Goal: Transaction & Acquisition: Purchase product/service

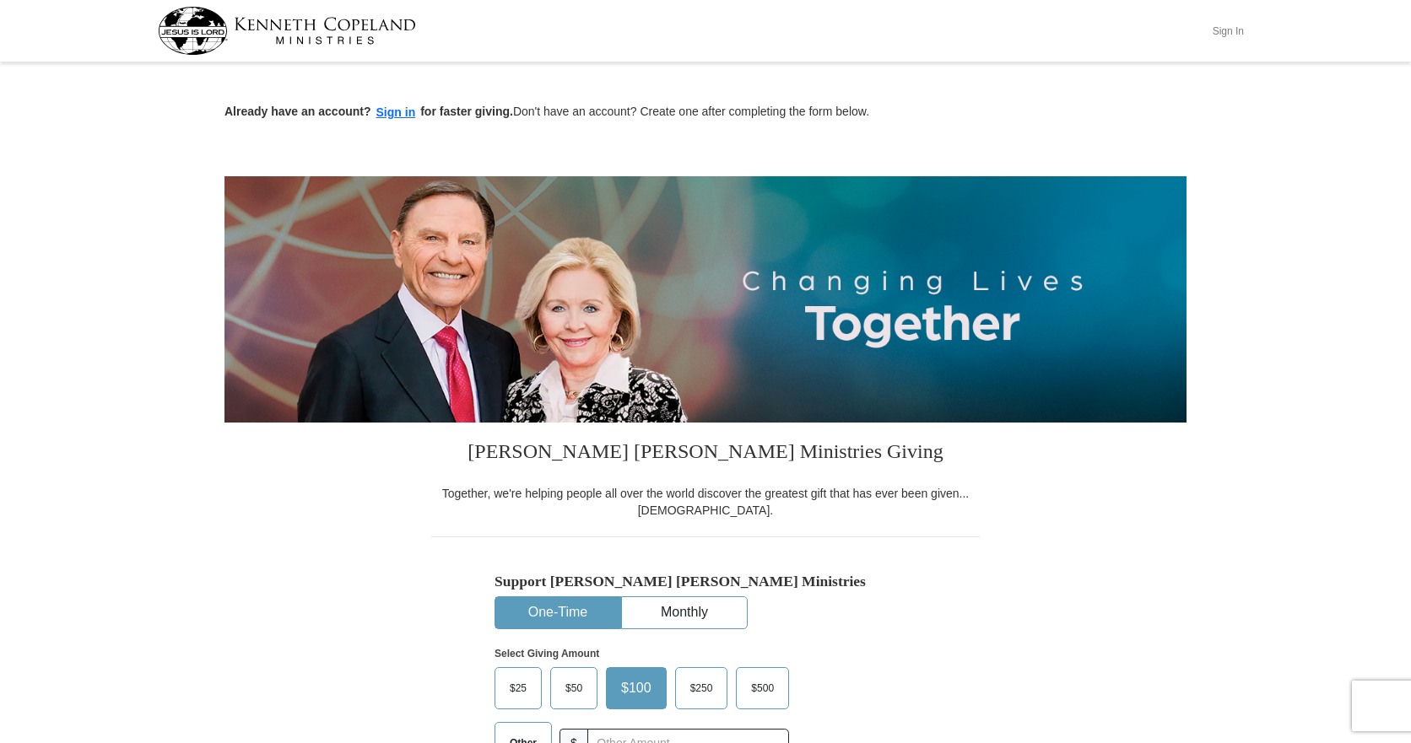
click at [1224, 37] on button "Sign In" at bounding box center [1227, 31] width 51 height 26
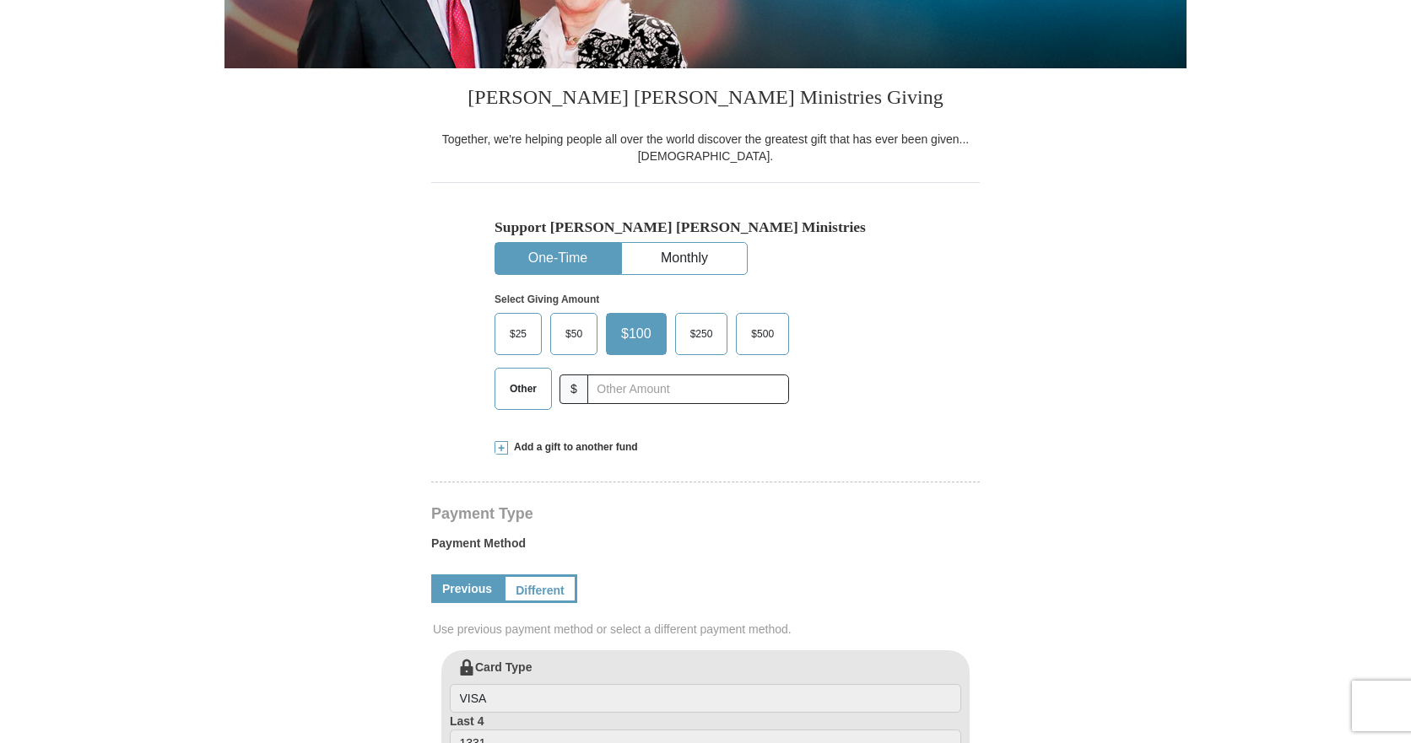
scroll to position [338, 0]
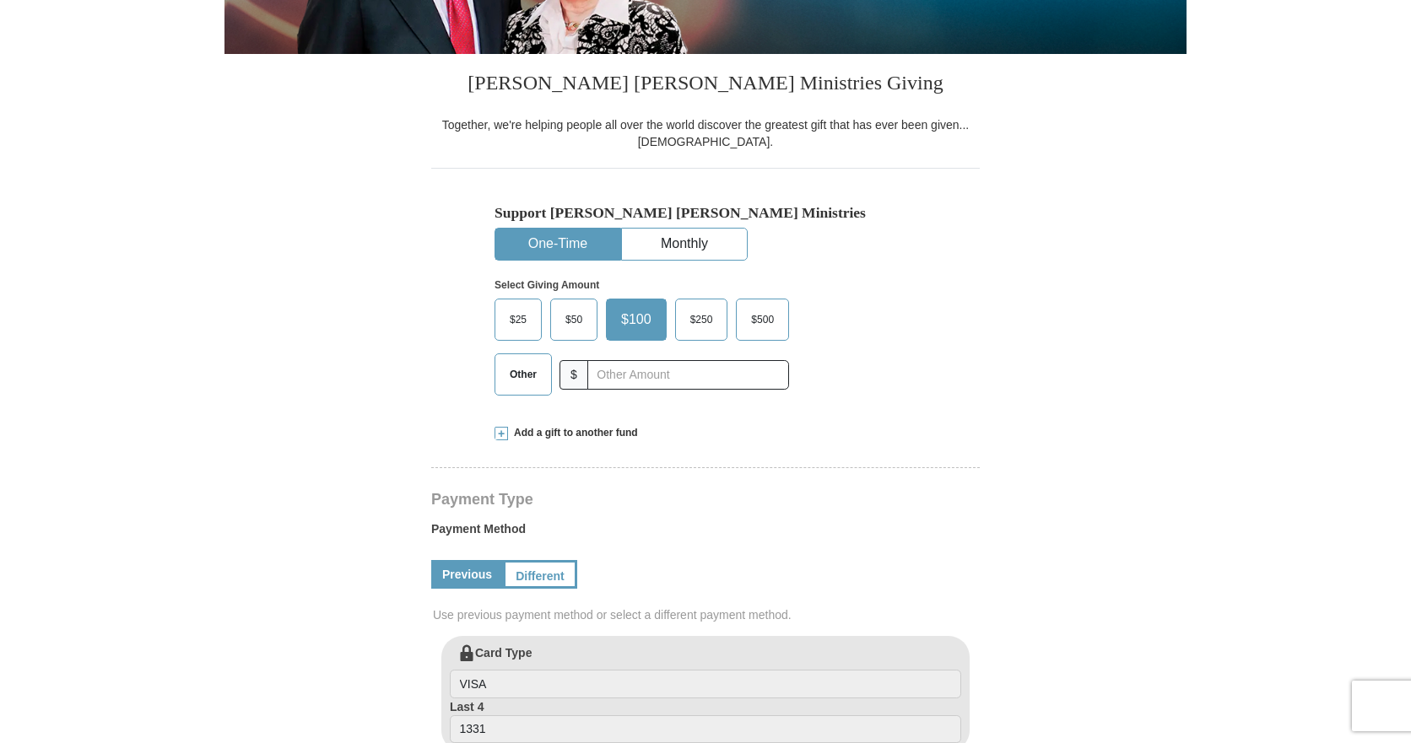
select select "TX"
click at [532, 386] on span "Other" at bounding box center [523, 374] width 44 height 25
click at [0, 0] on input "Other" at bounding box center [0, 0] width 0 height 0
click at [629, 376] on input "text" at bounding box center [687, 375] width 187 height 30
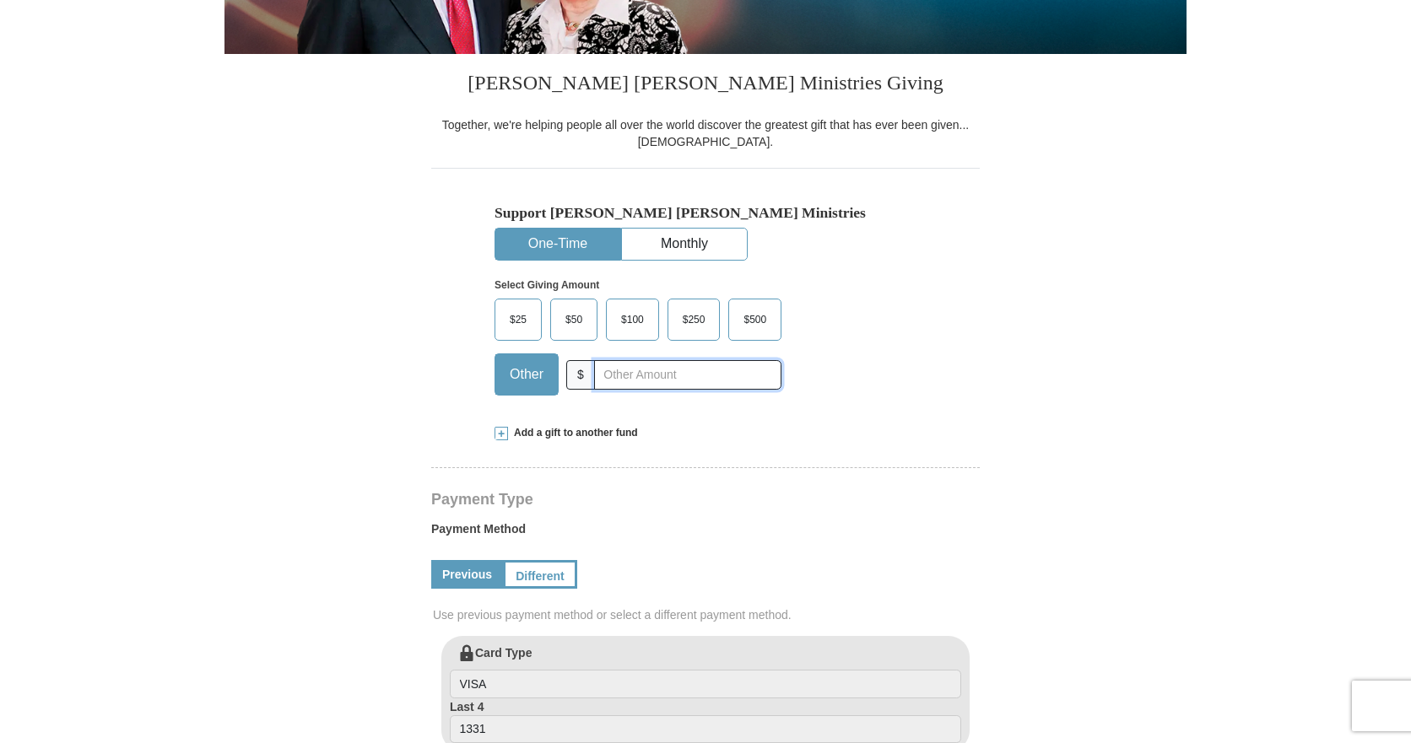
click at [658, 379] on input "text" at bounding box center [687, 375] width 187 height 30
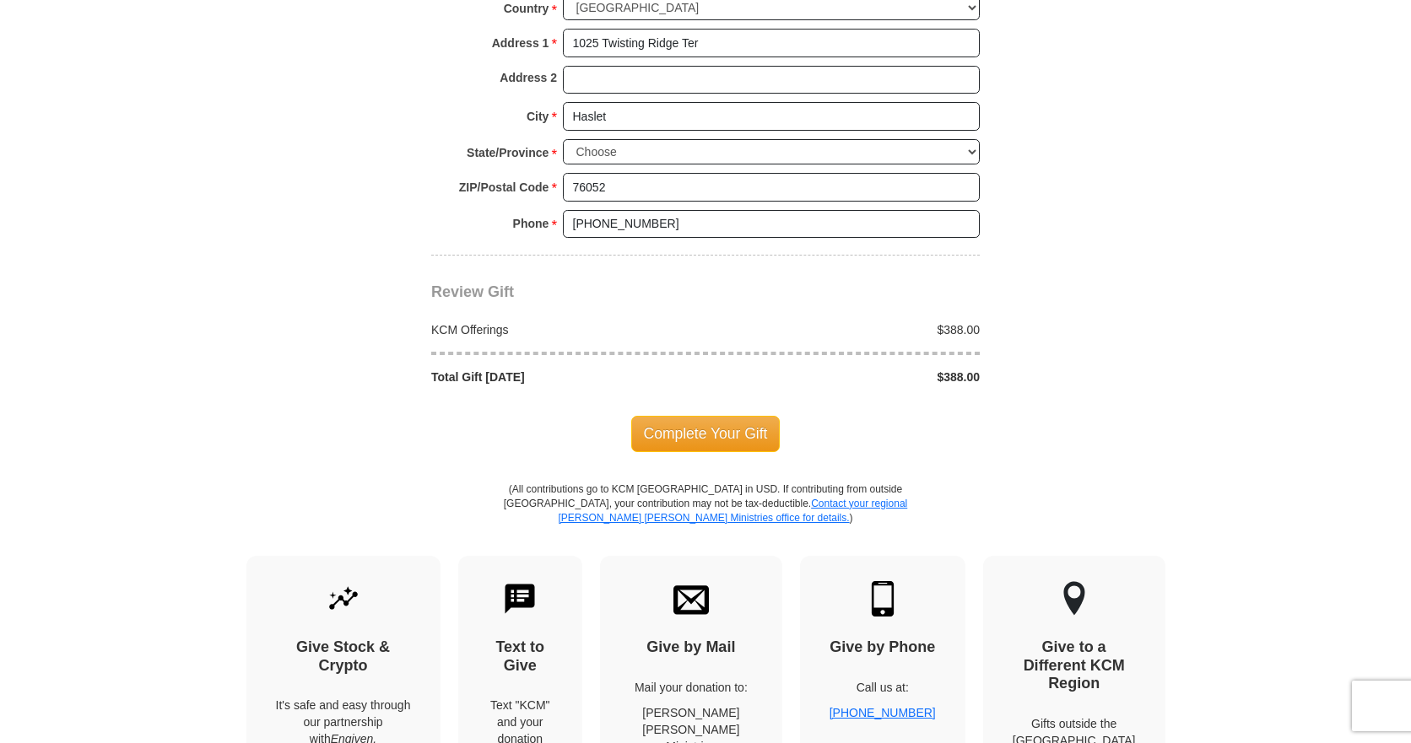
scroll to position [1350, 0]
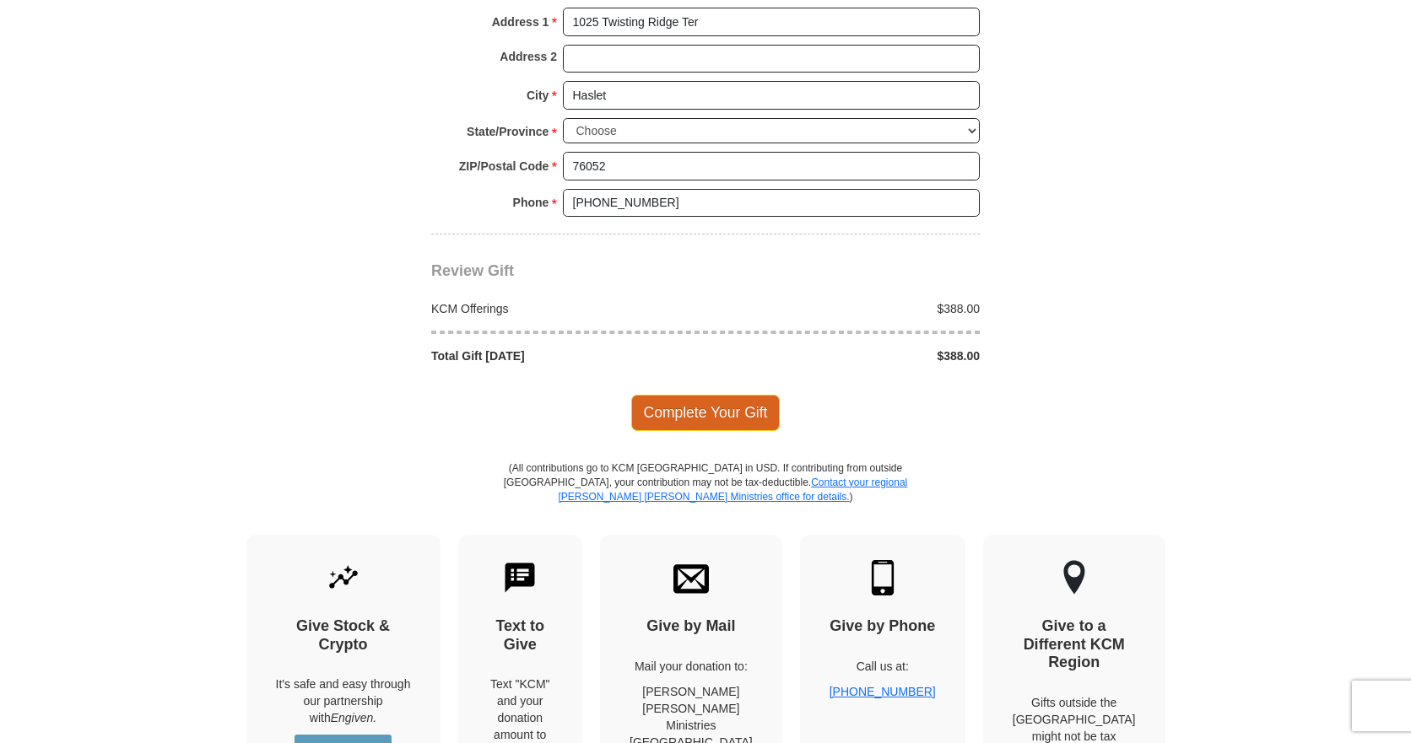
type input "388"
click at [705, 415] on span "Complete Your Gift" at bounding box center [705, 412] width 149 height 35
